Goal: Browse casually

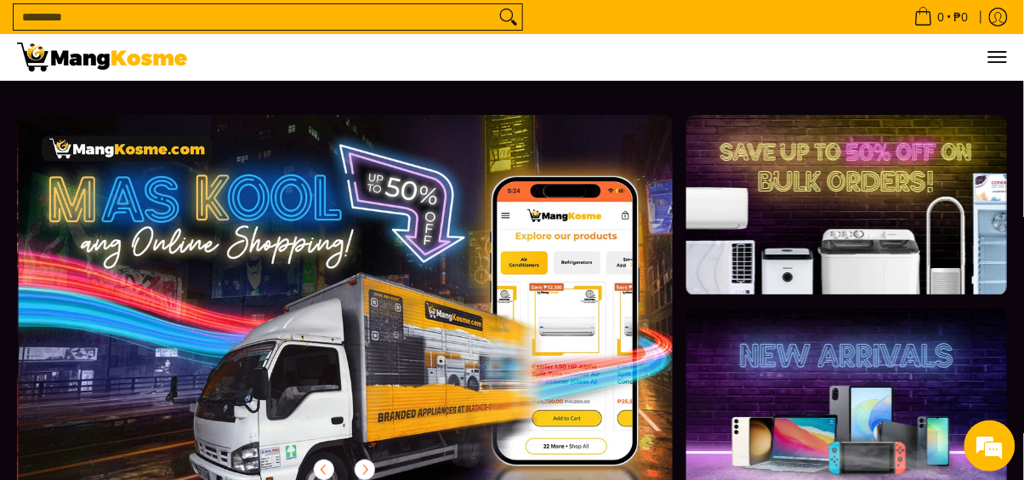
scroll to position [0, 655]
click at [1014, 435] on div "We're Online! How may I help you today?" at bounding box center [990, 445] width 51 height 51
click at [1014, 436] on div "We're Online! How may I help you today?" at bounding box center [990, 445] width 51 height 51
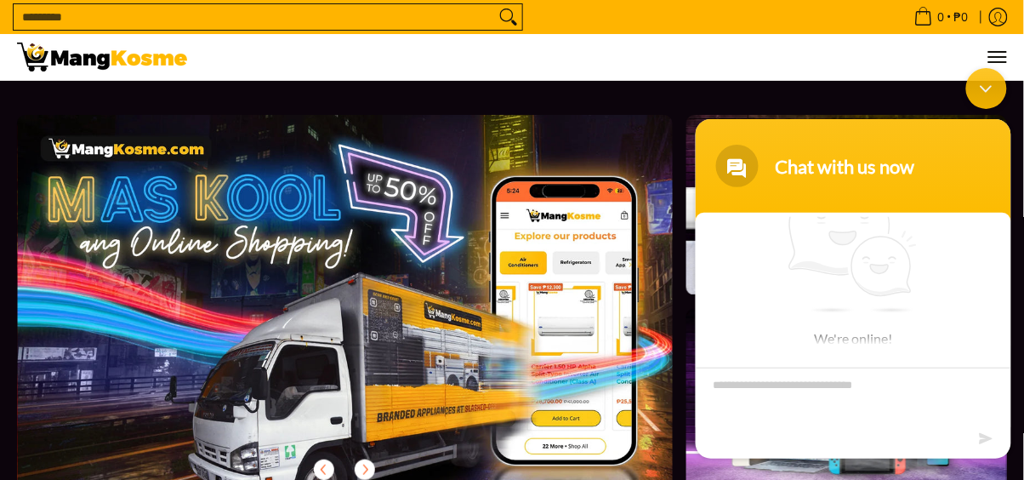
click at [1015, 226] on body "Chat with us now We're online!" at bounding box center [853, 263] width 333 height 408
click at [1015, 391] on body "Chat with us now We're online!" at bounding box center [853, 263] width 333 height 408
click at [1015, 434] on body "Chat with us now We're online!" at bounding box center [853, 263] width 333 height 408
click at [1015, 428] on body "Chat with us now We're online!" at bounding box center [853, 263] width 333 height 408
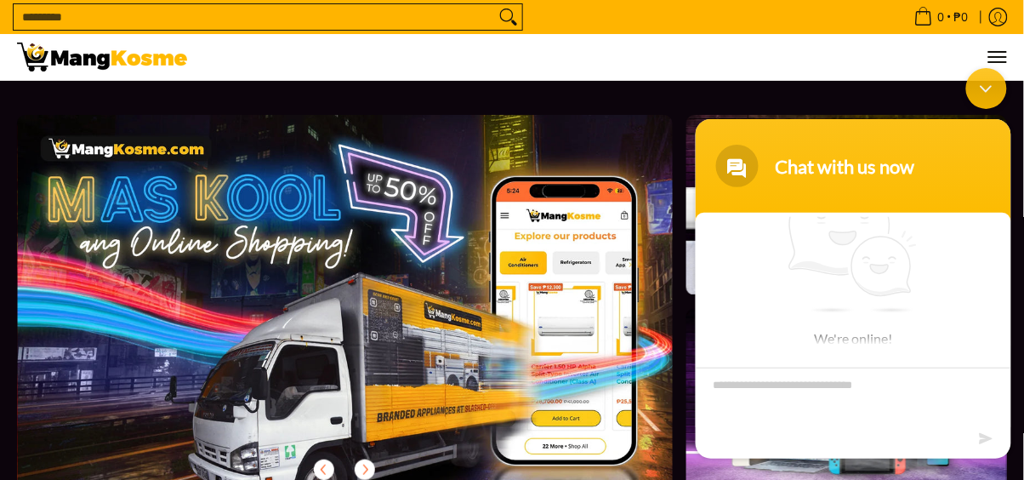
click at [1015, 429] on body "Chat with us now We're online!" at bounding box center [853, 263] width 333 height 408
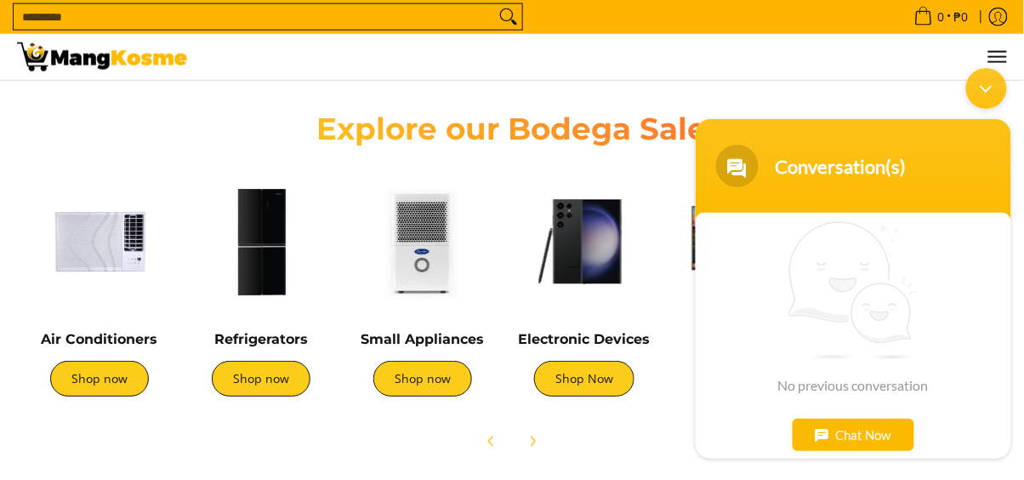
scroll to position [571, 0]
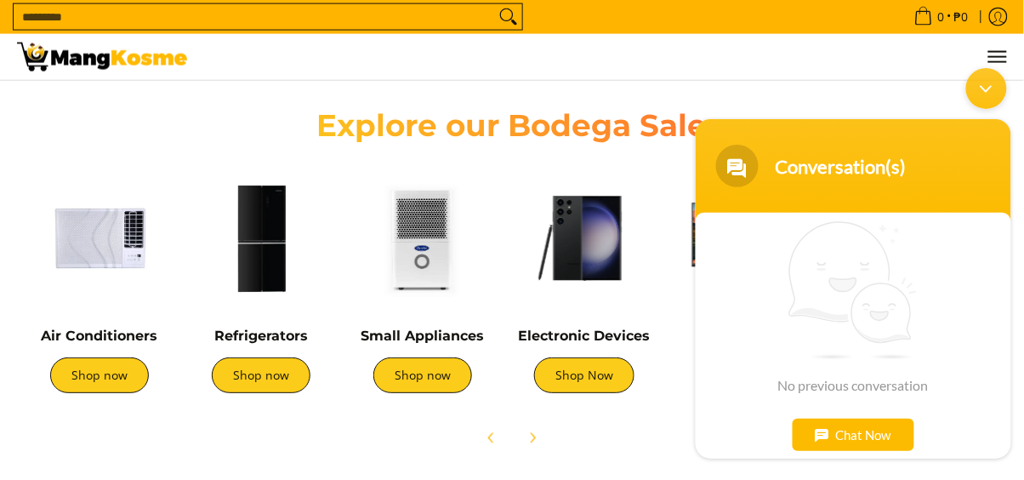
click at [991, 94] on div "Minimize live chat window" at bounding box center [986, 87] width 41 height 41
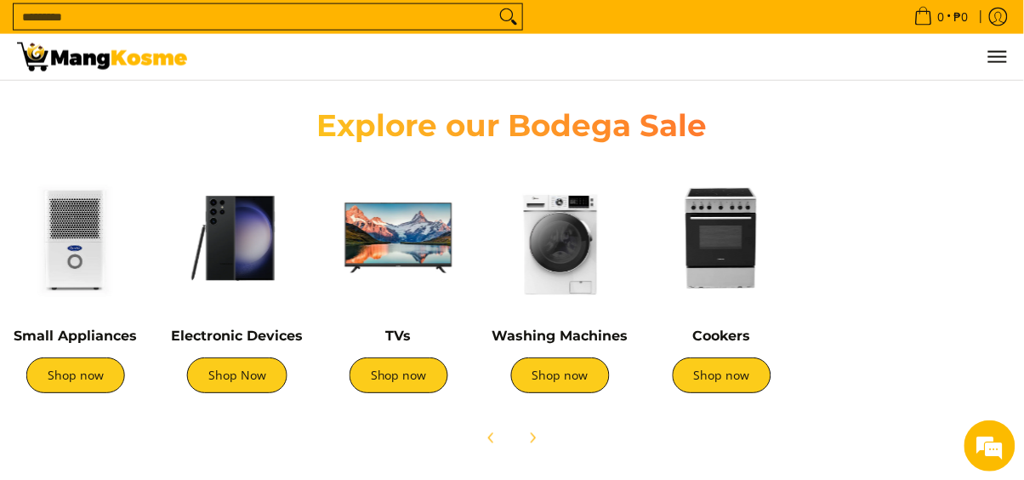
scroll to position [0, 351]
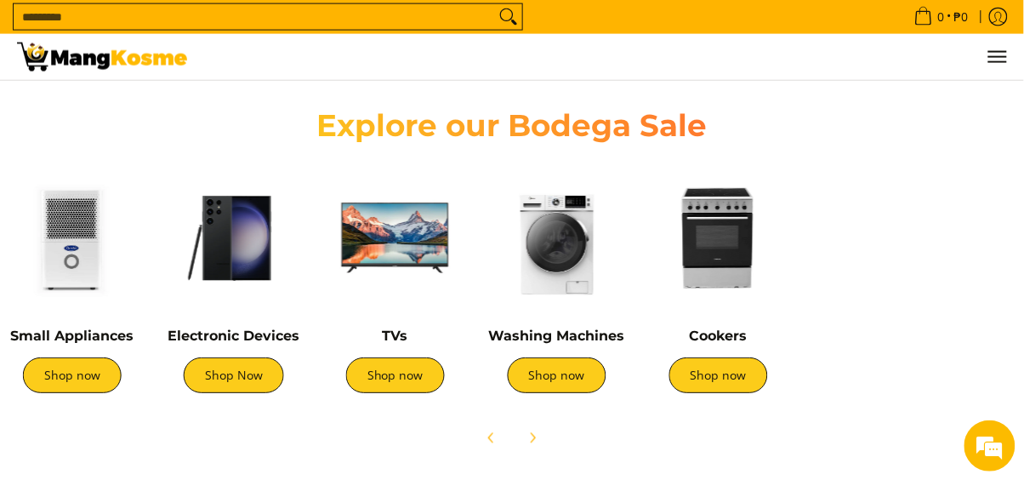
click at [732, 374] on link "Shop now" at bounding box center [719, 376] width 99 height 36
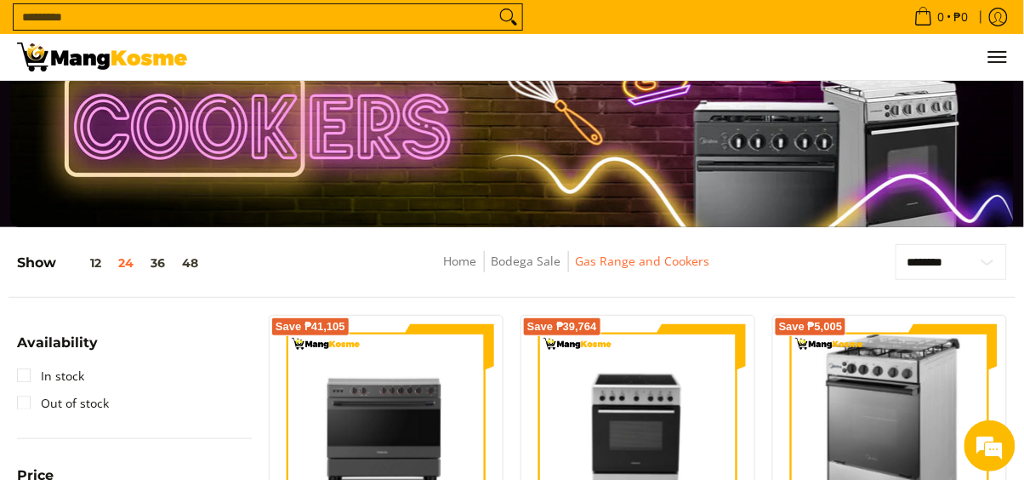
scroll to position [65, 0]
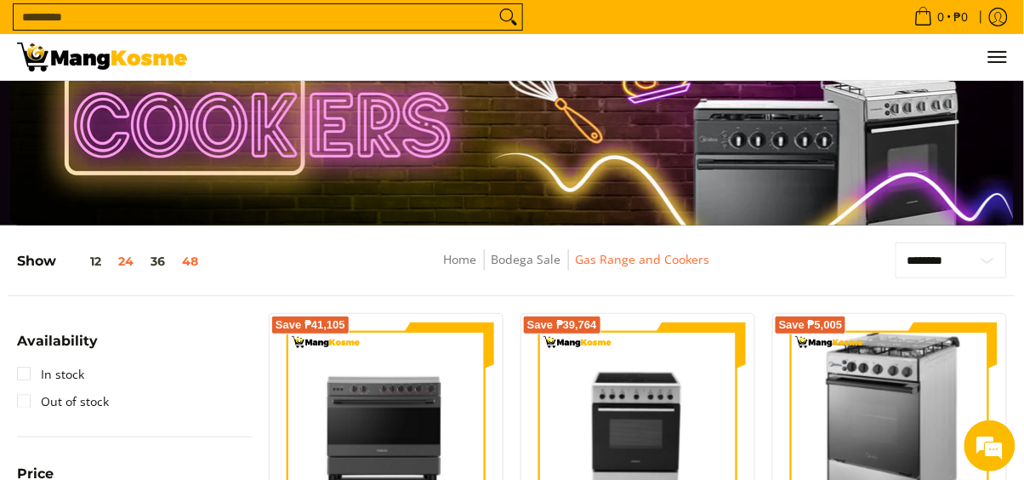
click at [185, 266] on button "48" at bounding box center [190, 261] width 33 height 14
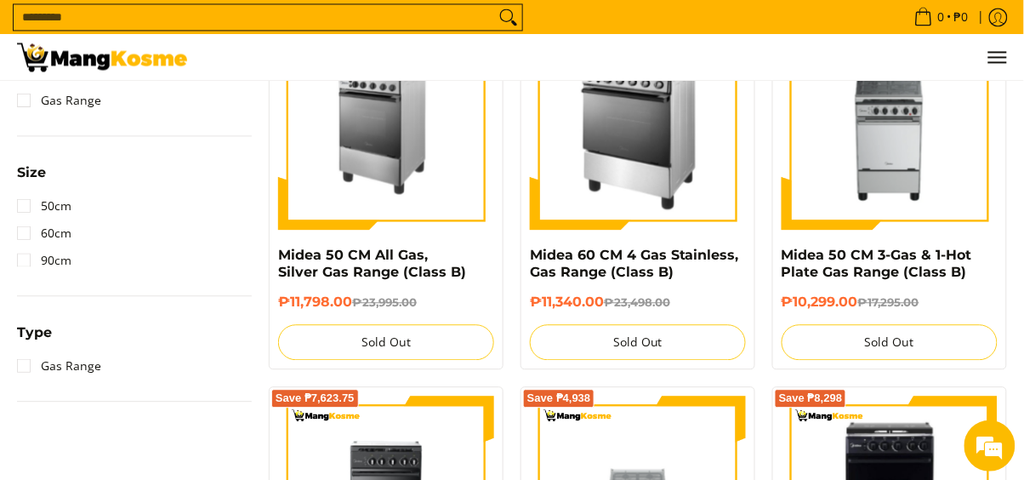
scroll to position [774, 0]
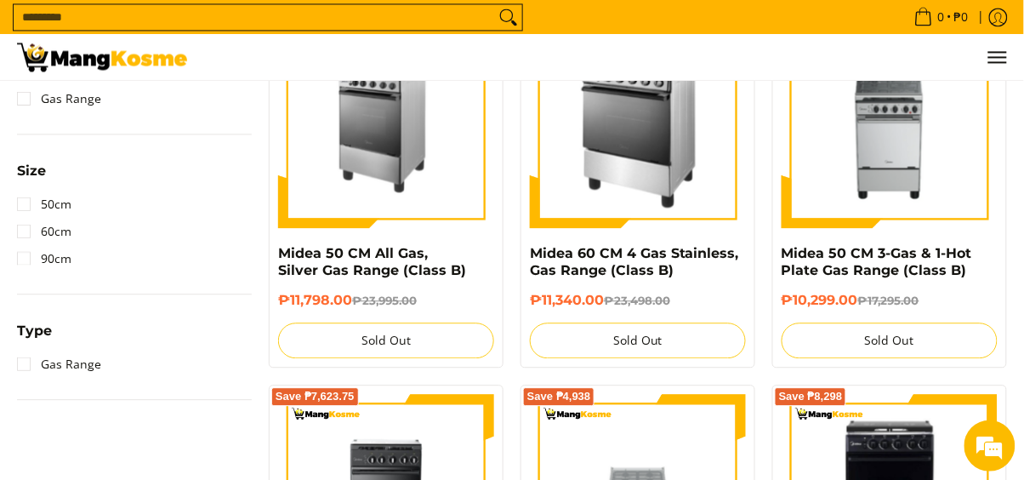
click at [702, 146] on img at bounding box center [638, 120] width 216 height 216
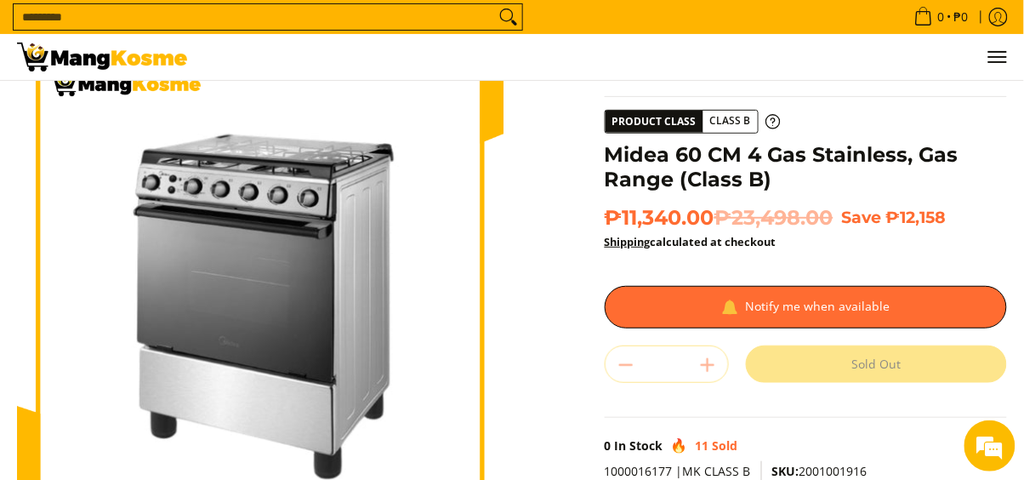
scroll to position [76, 0]
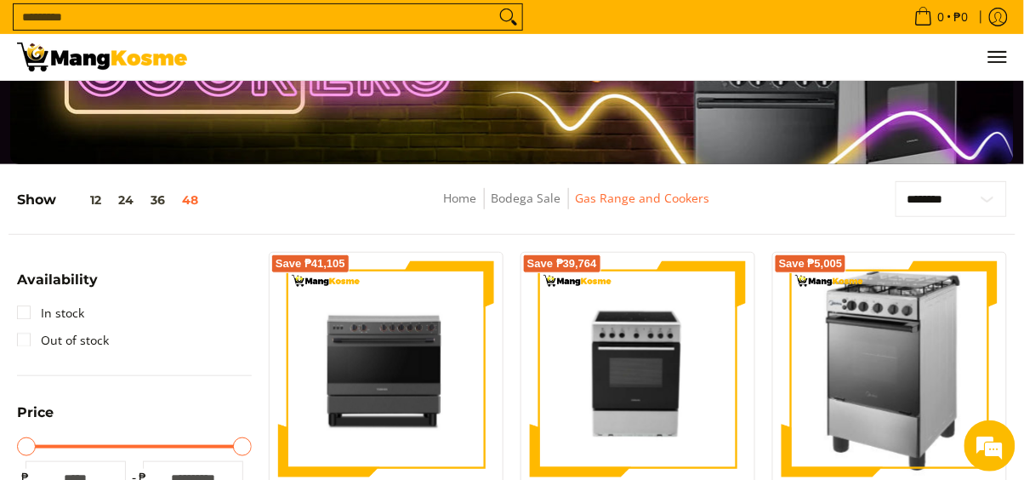
scroll to position [123, 0]
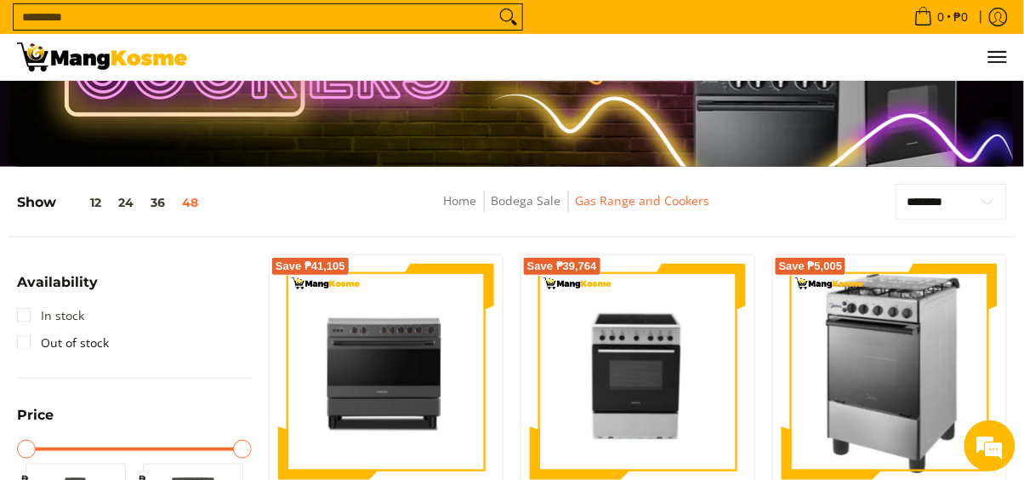
click at [29, 322] on link "In stock" at bounding box center [50, 315] width 67 height 27
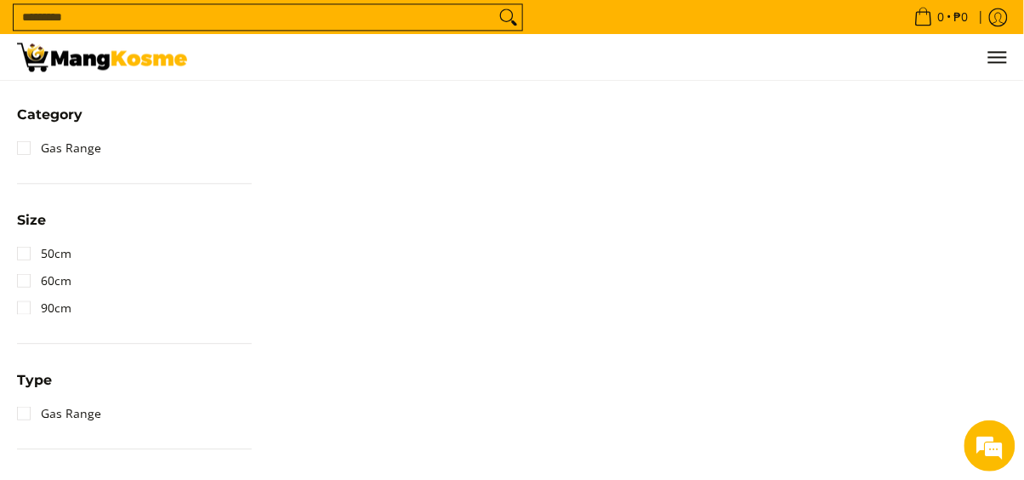
scroll to position [831, 0]
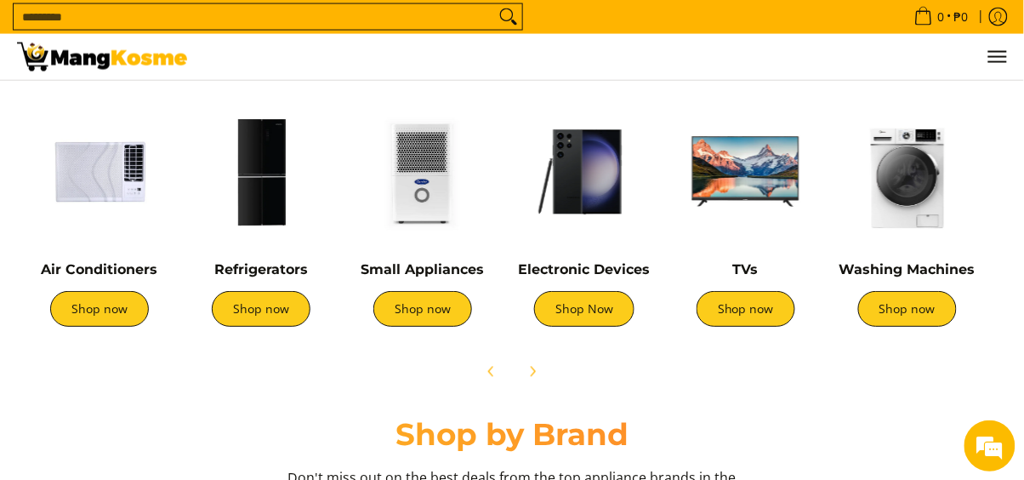
scroll to position [642, 0]
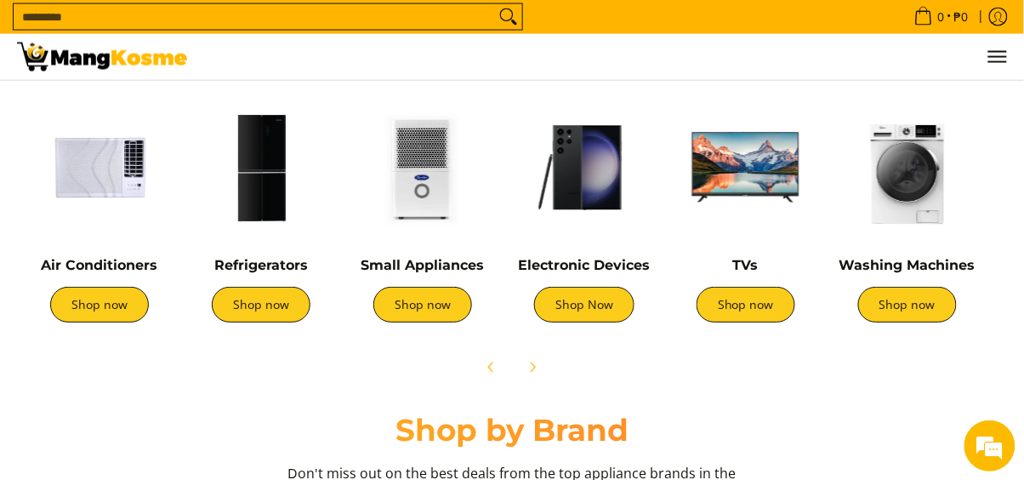
click at [925, 296] on link "Shop now" at bounding box center [908, 306] width 99 height 36
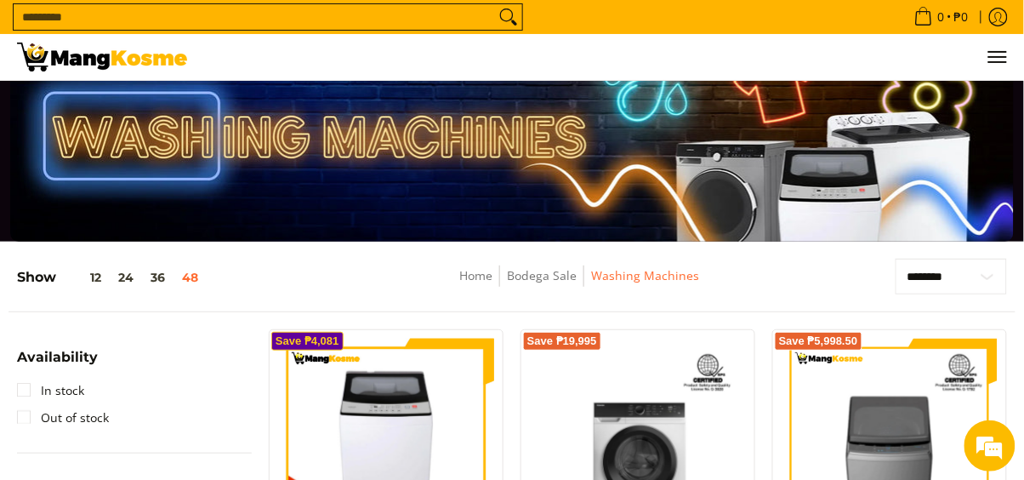
scroll to position [61, 0]
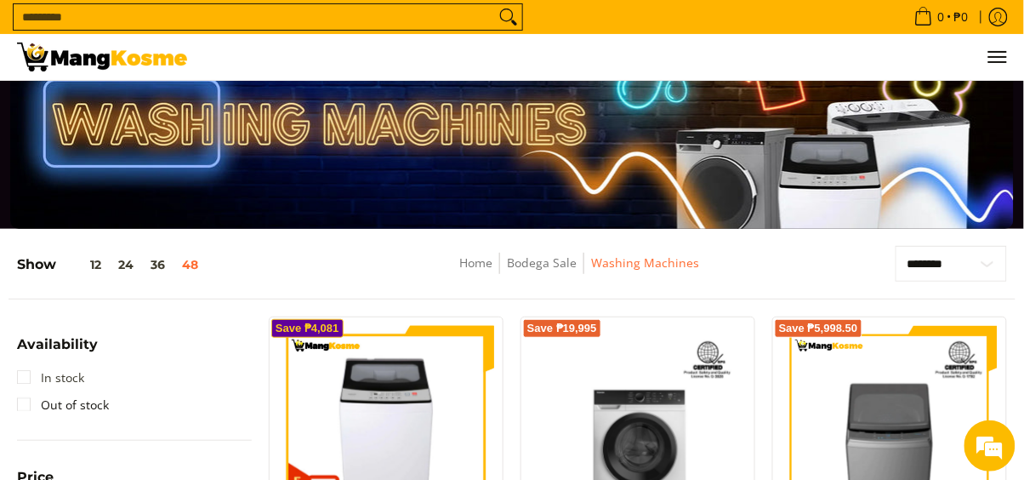
click at [20, 366] on link "In stock" at bounding box center [50, 377] width 67 height 27
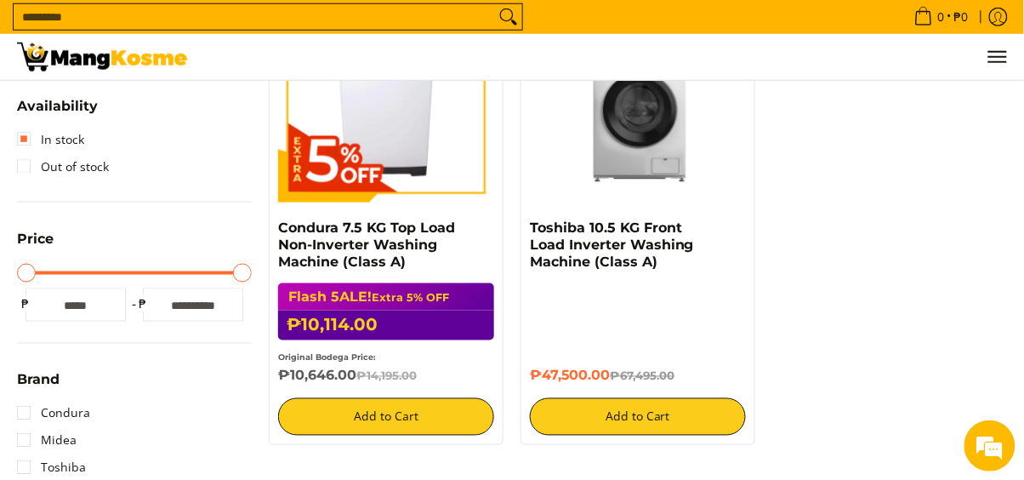
scroll to position [402, 0]
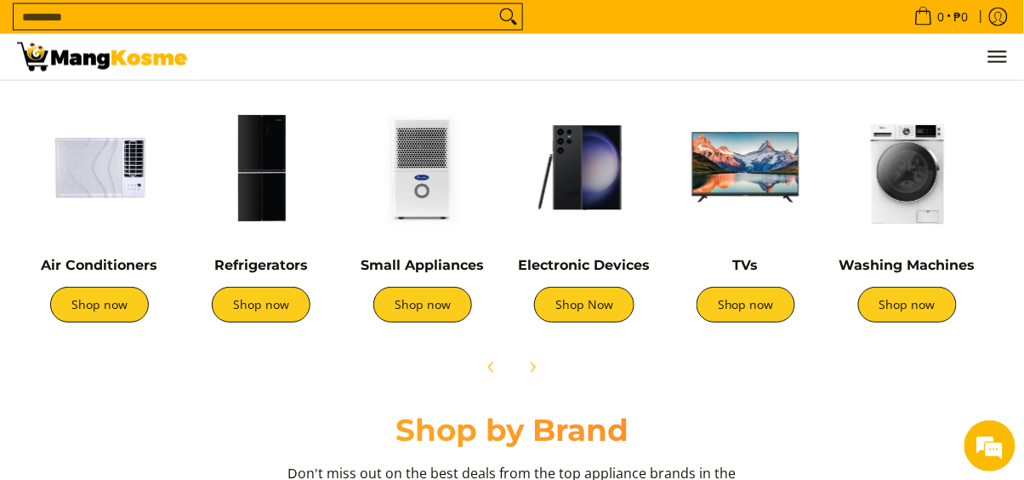
scroll to position [0, 655]
click at [596, 306] on link "Shop Now" at bounding box center [584, 306] width 100 height 36
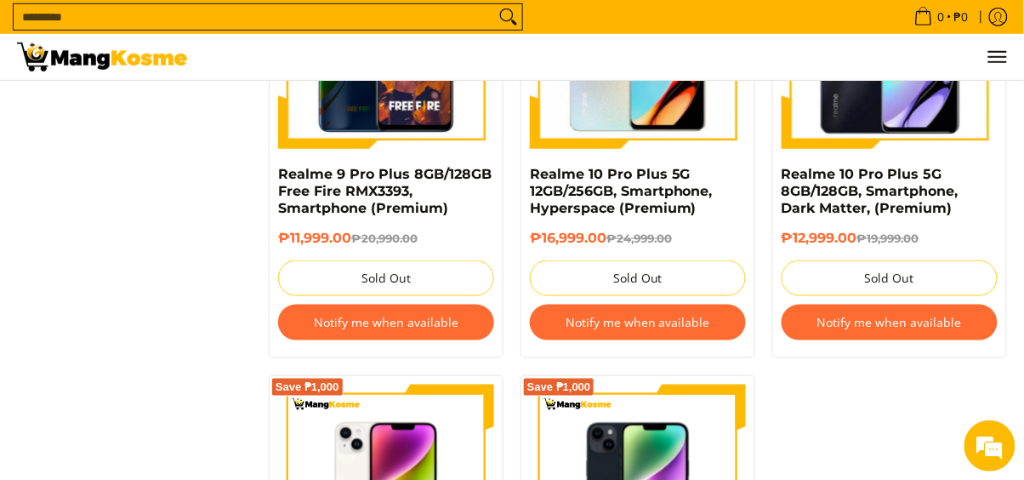
scroll to position [3205, 0]
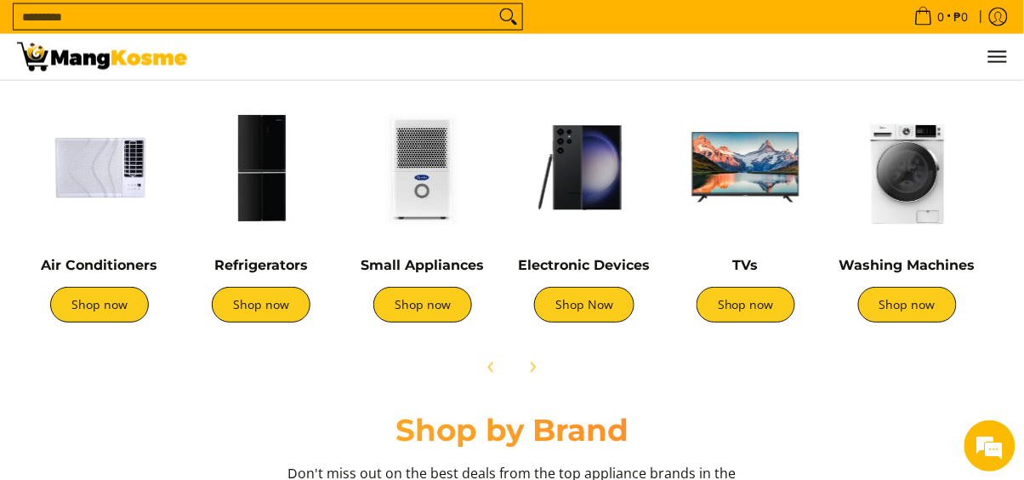
click at [259, 293] on link "Shop now" at bounding box center [261, 306] width 99 height 36
click at [282, 300] on link "Shop now" at bounding box center [261, 306] width 99 height 36
click at [258, 295] on link "Shop now" at bounding box center [261, 306] width 99 height 36
click at [265, 317] on link "Shop now" at bounding box center [261, 306] width 99 height 36
click at [268, 300] on link "Shop now" at bounding box center [261, 306] width 99 height 36
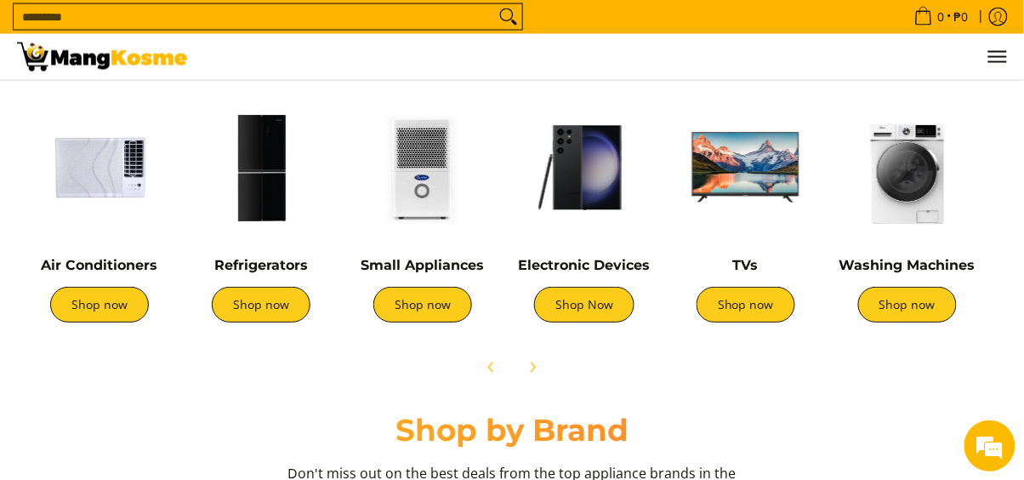
click at [265, 305] on link "Shop now" at bounding box center [261, 306] width 99 height 36
click at [260, 184] on img at bounding box center [261, 168] width 145 height 145
click at [429, 266] on link "Small Appliances" at bounding box center [423, 266] width 123 height 16
click at [428, 258] on link "Small Appliances" at bounding box center [423, 266] width 123 height 16
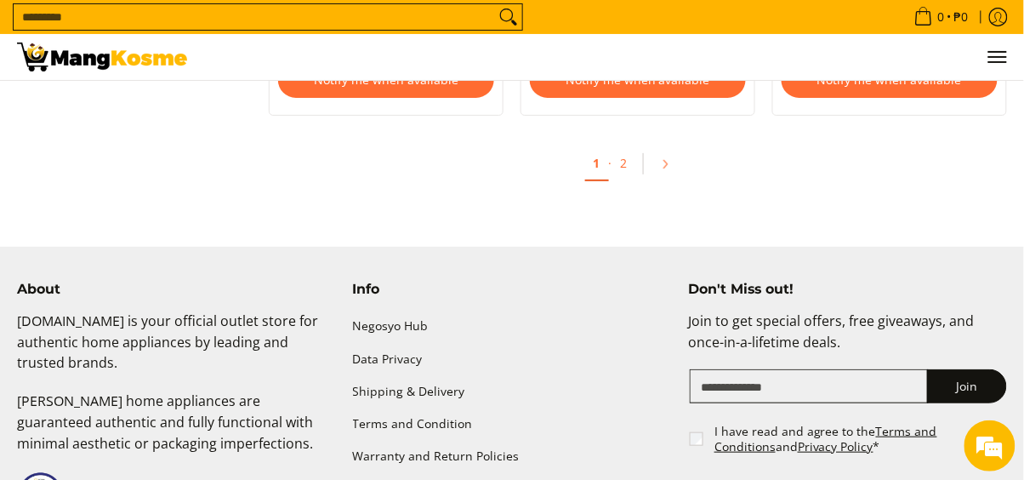
scroll to position [7322, 0]
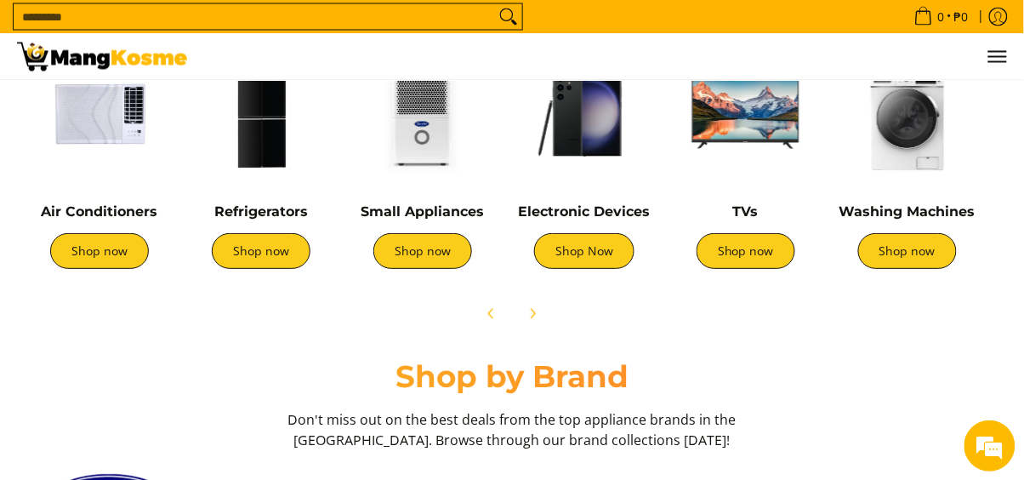
click at [257, 251] on link "Shop now" at bounding box center [261, 252] width 99 height 36
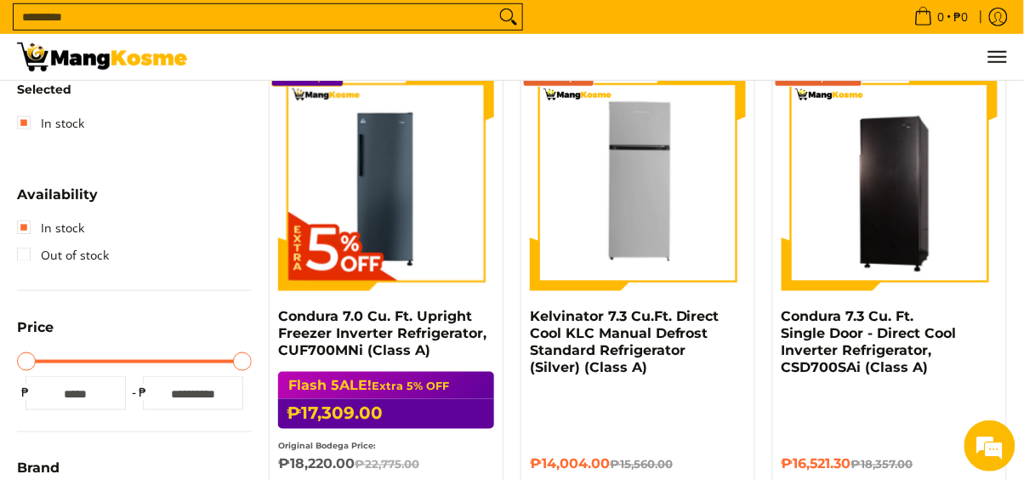
scroll to position [313, 0]
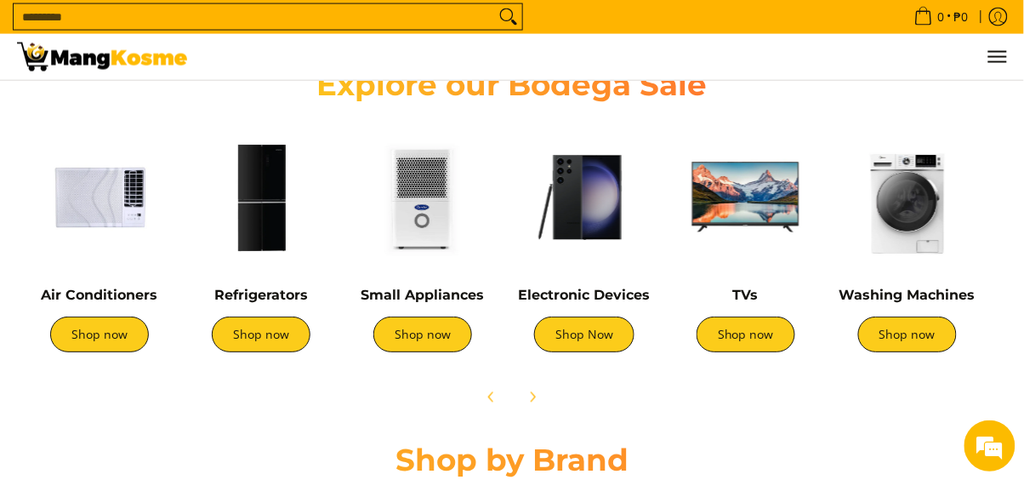
scroll to position [0, 655]
click at [111, 345] on link "Shop now" at bounding box center [99, 335] width 99 height 36
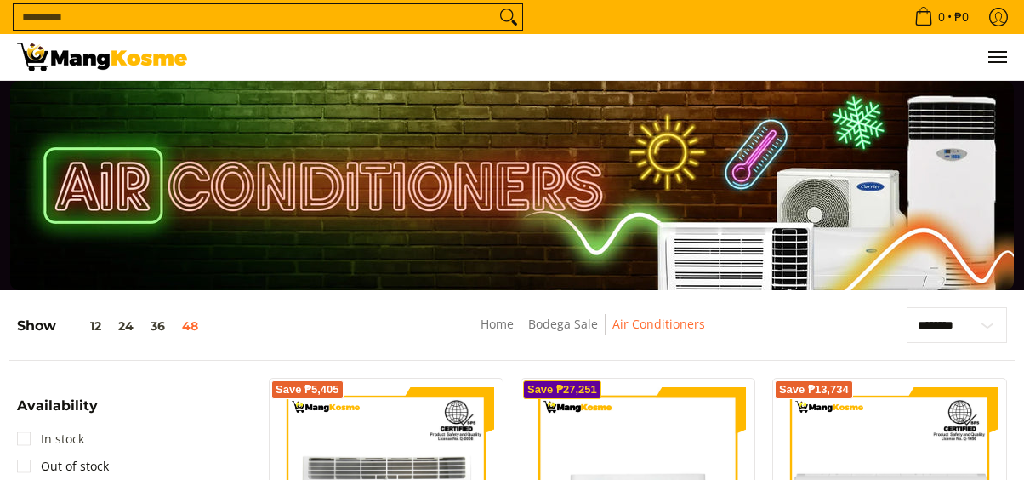
click at [47, 425] on link "In stock" at bounding box center [50, 438] width 67 height 27
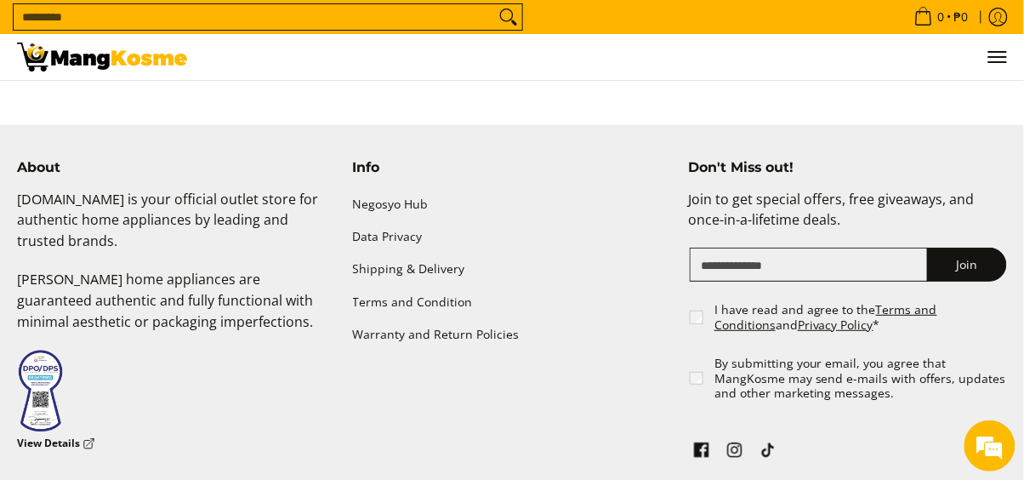
scroll to position [7256, 0]
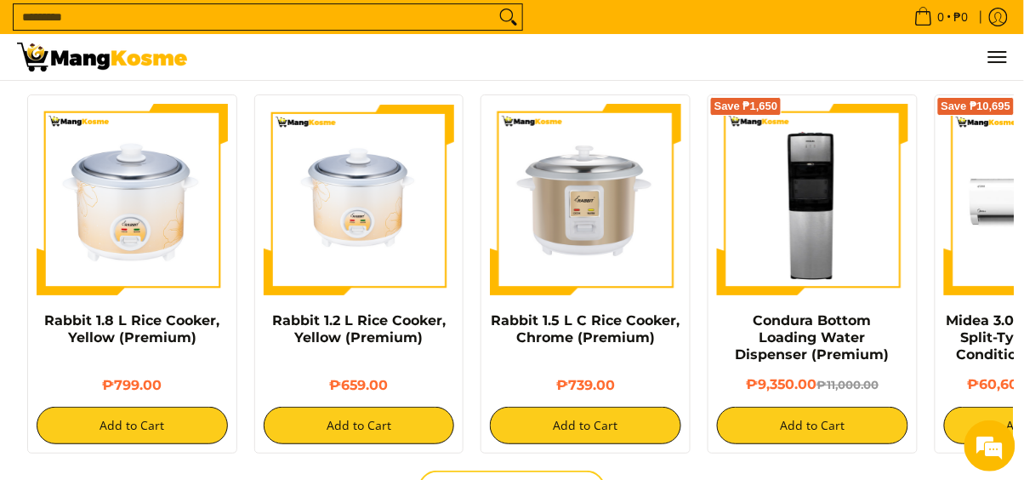
scroll to position [1336, 0]
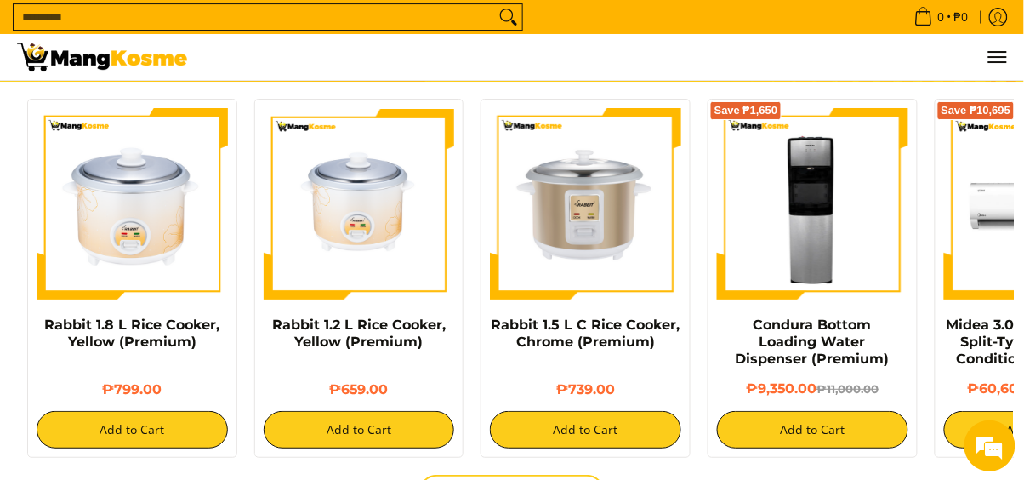
click at [905, 129] on img at bounding box center [812, 203] width 191 height 191
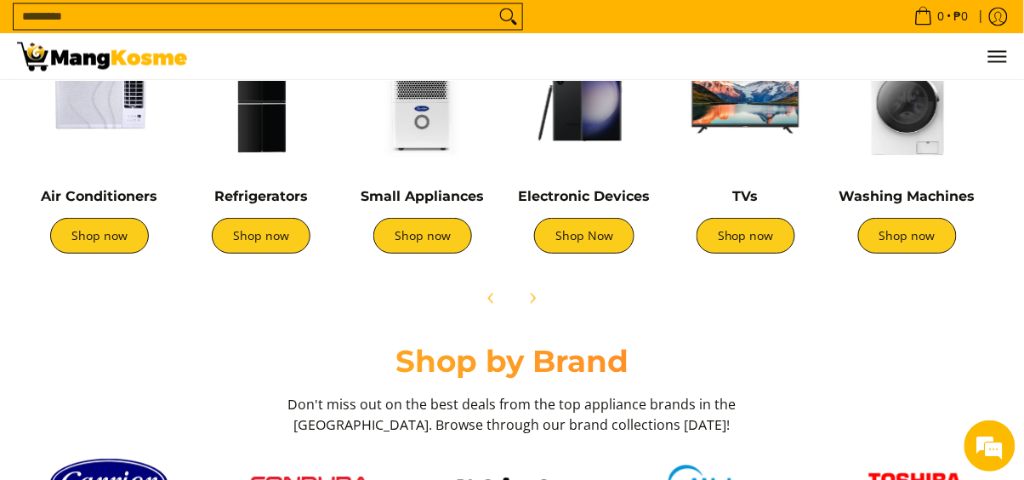
scroll to position [710, 0]
click at [768, 232] on link "Shop now" at bounding box center [746, 237] width 99 height 36
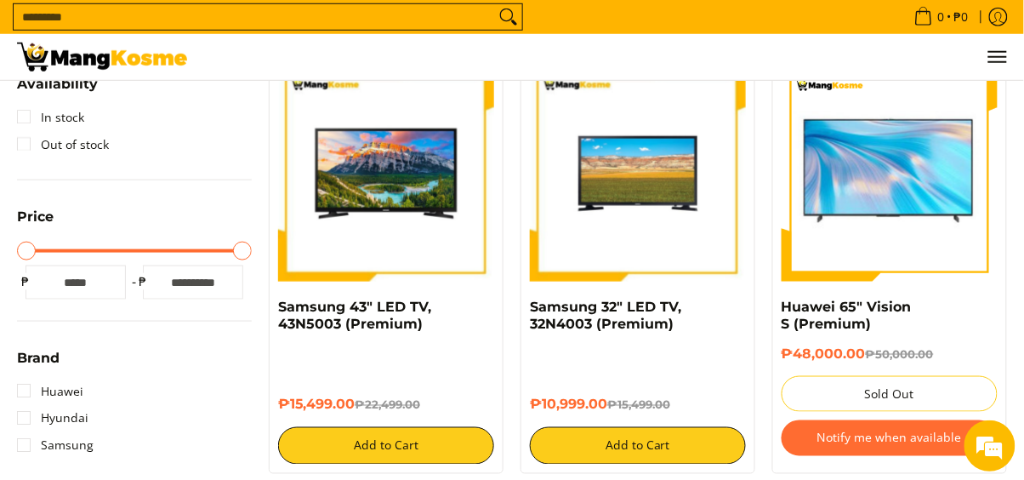
scroll to position [322, 0]
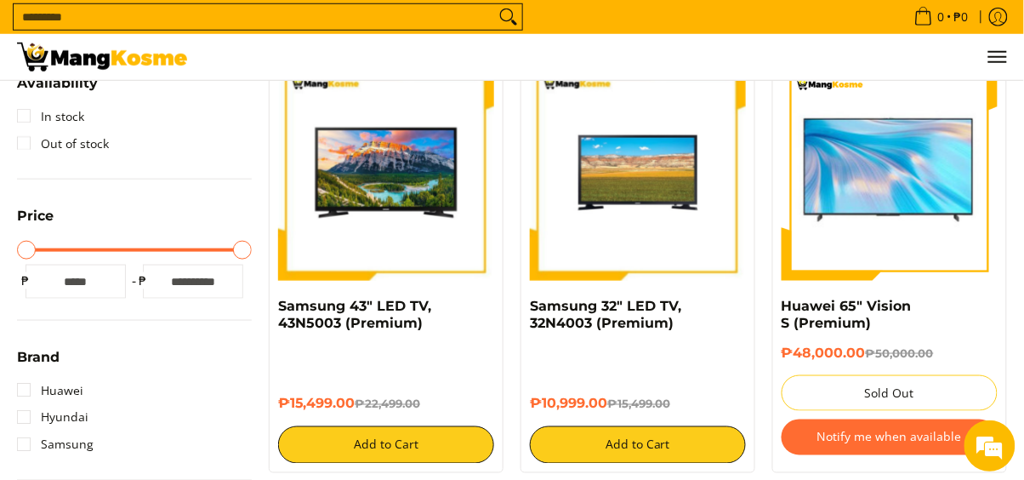
click at [878, 90] on img at bounding box center [890, 172] width 216 height 198
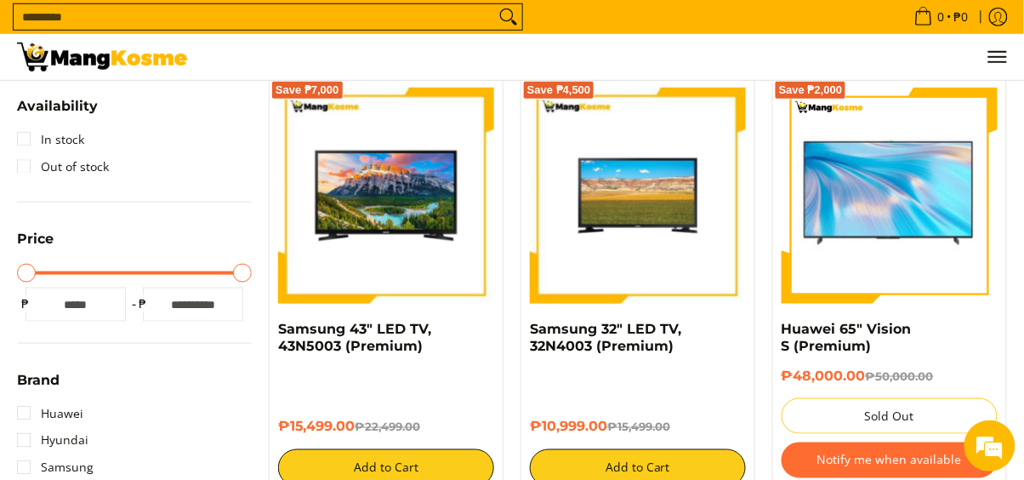
scroll to position [292, 0]
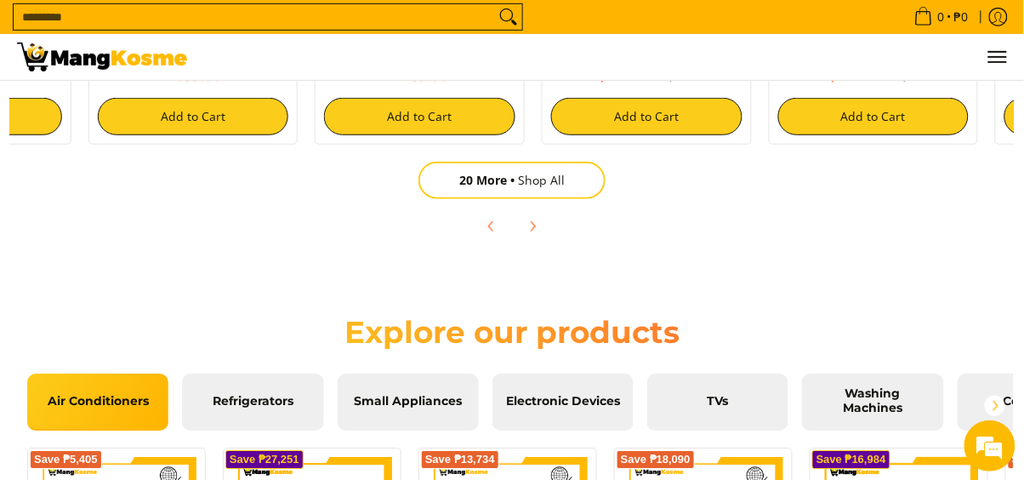
scroll to position [0, 655]
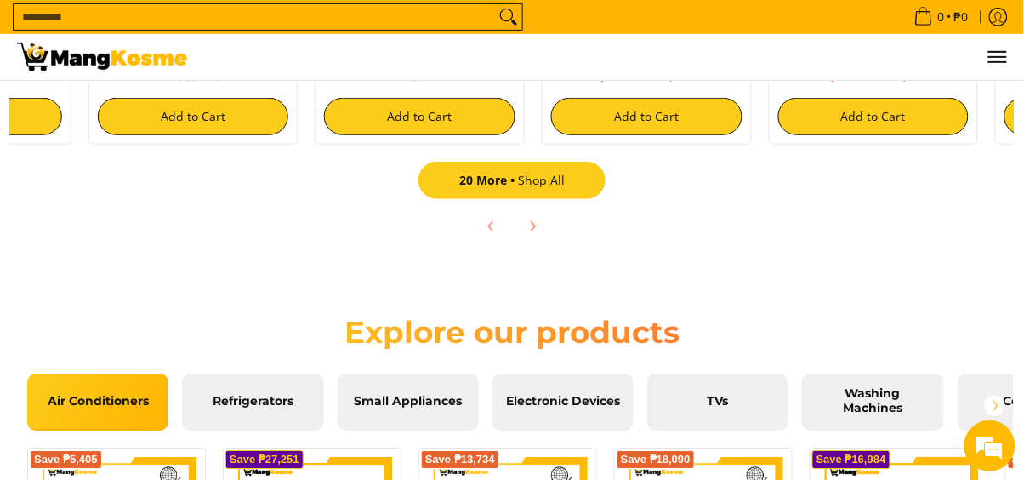
click at [549, 184] on link "20 More Shop All" at bounding box center [512, 180] width 187 height 37
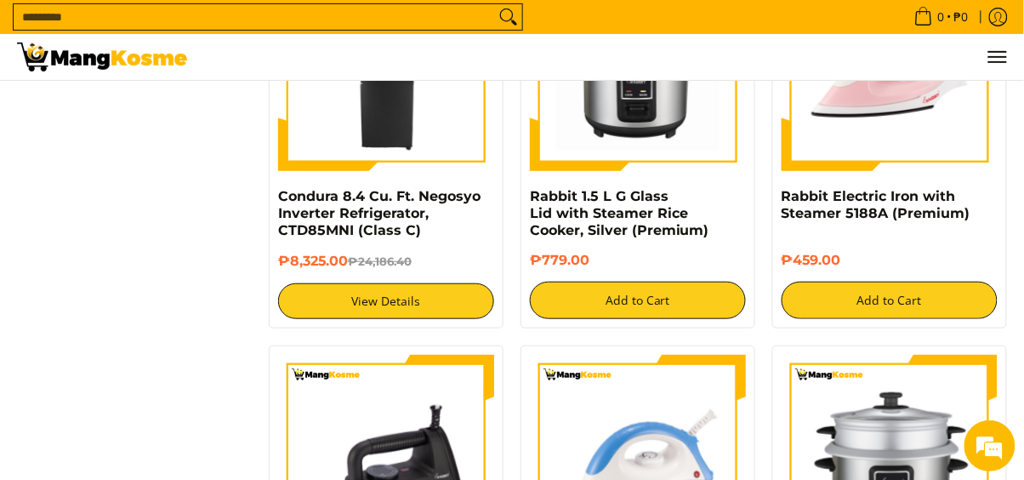
scroll to position [3101, 0]
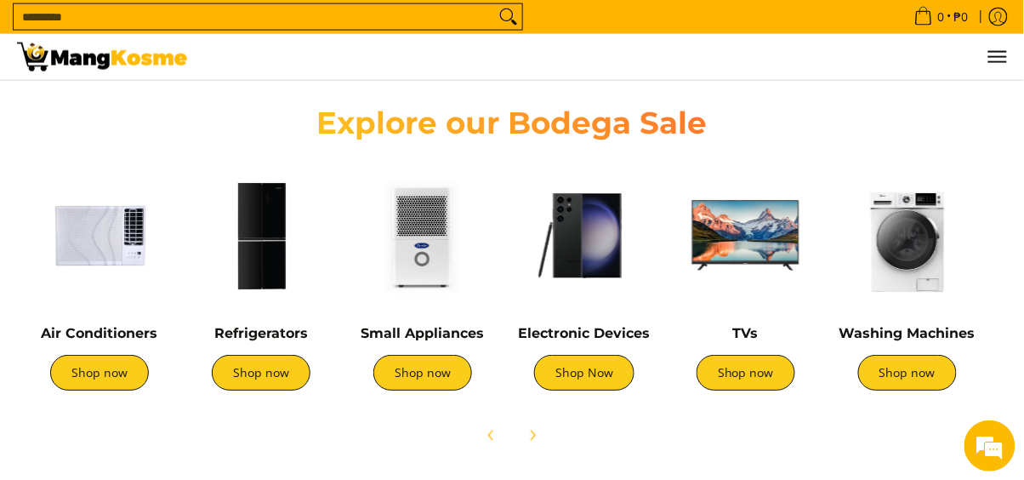
scroll to position [573, 0]
